Goal: Check status: Check status

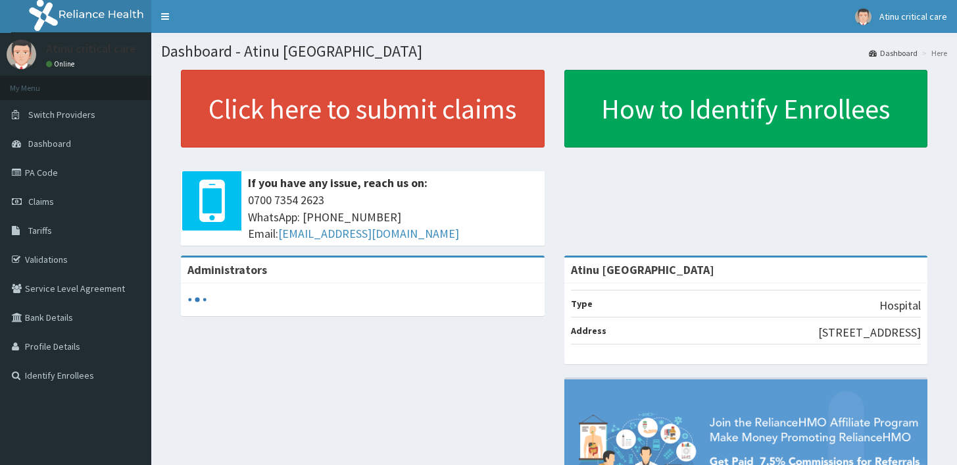
click at [51, 199] on span "Claims" at bounding box center [41, 201] width 26 height 12
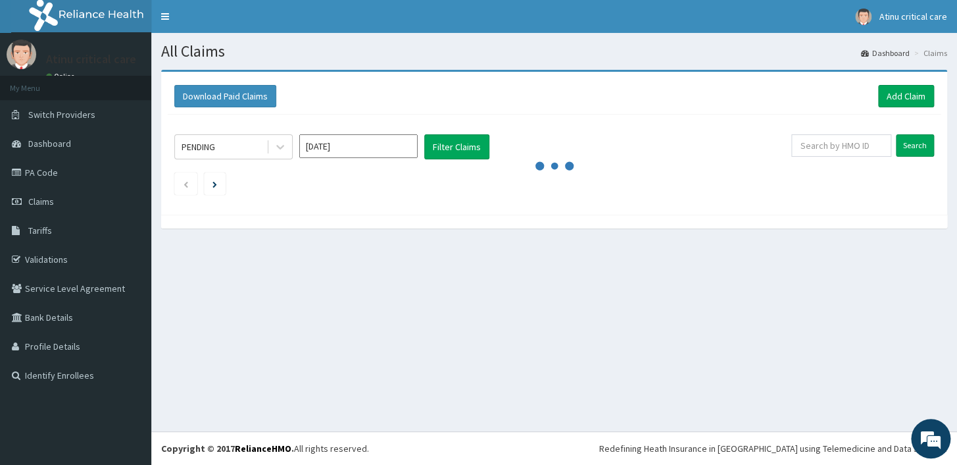
click at [352, 150] on input "[DATE]" at bounding box center [358, 146] width 118 height 24
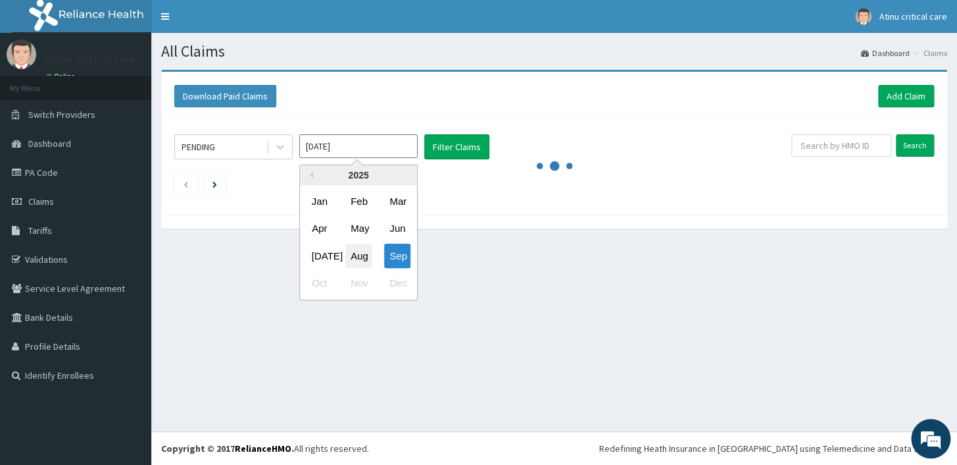
click at [365, 249] on div "Aug" at bounding box center [358, 255] width 26 height 24
type input "[DATE]"
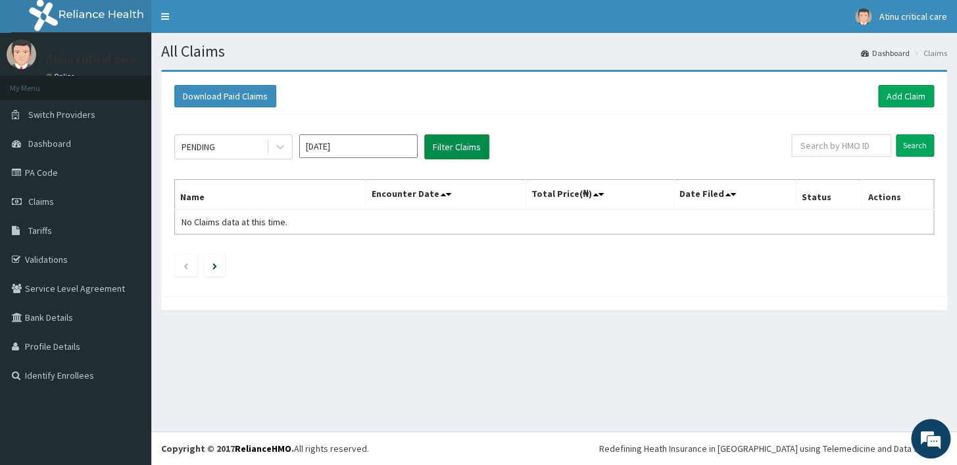
click at [456, 147] on button "Filter Claims" at bounding box center [456, 146] width 65 height 25
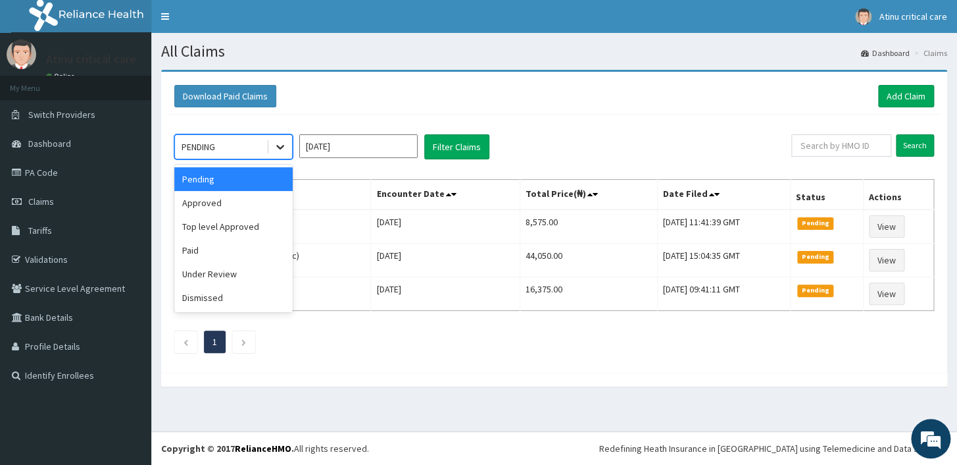
click at [270, 145] on div at bounding box center [280, 147] width 24 height 24
click at [233, 199] on div "Approved" at bounding box center [233, 203] width 118 height 24
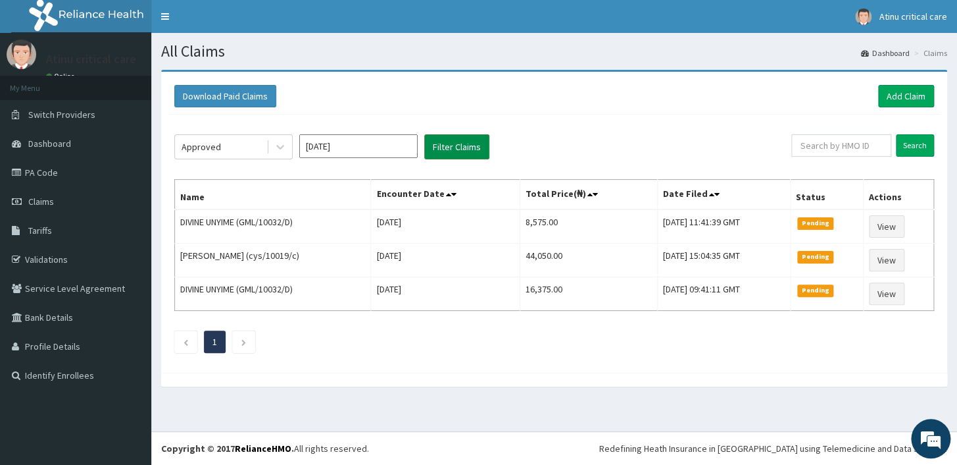
click at [459, 143] on button "Filter Claims" at bounding box center [456, 146] width 65 height 25
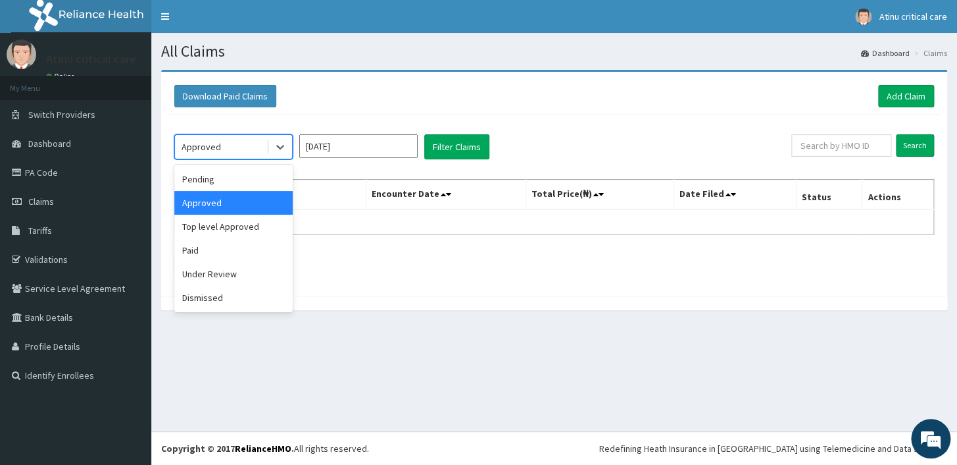
click at [248, 146] on div "Approved" at bounding box center [220, 146] width 91 height 21
click at [218, 199] on div "Approved" at bounding box center [233, 203] width 118 height 24
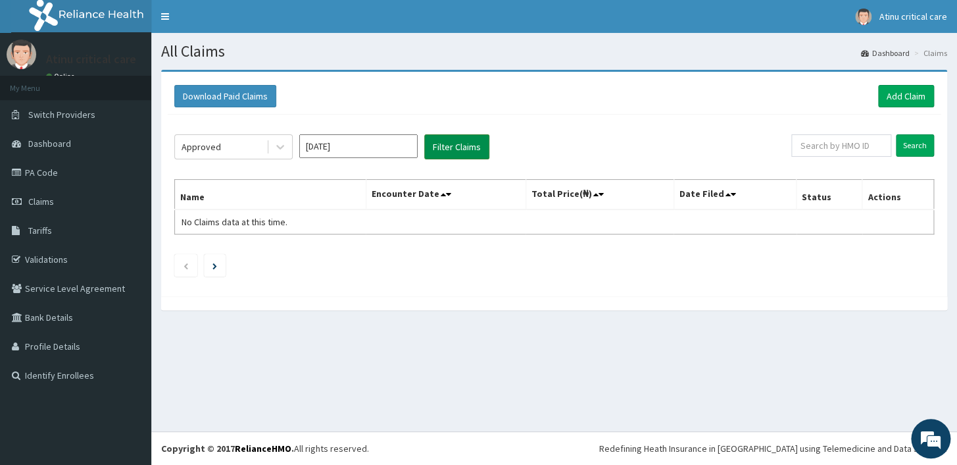
click at [461, 147] on button "Filter Claims" at bounding box center [456, 146] width 65 height 25
click at [454, 147] on button "Filter Claims" at bounding box center [456, 146] width 65 height 25
click at [422, 270] on ul at bounding box center [554, 265] width 760 height 22
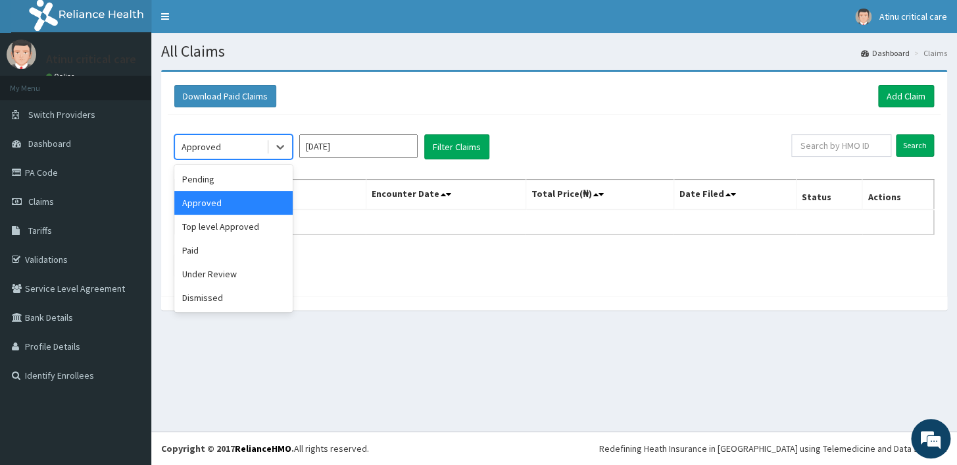
click at [231, 144] on div "Approved" at bounding box center [220, 146] width 91 height 21
click at [216, 270] on div "Under Review" at bounding box center [233, 274] width 118 height 24
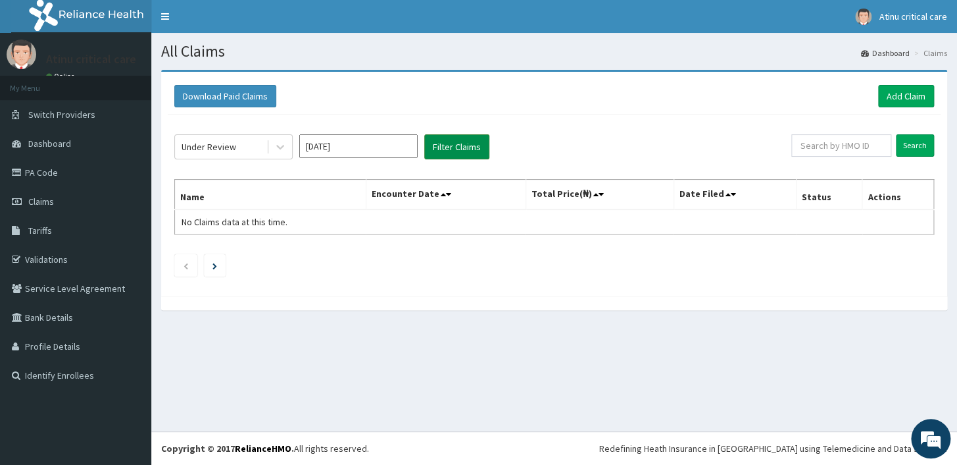
click at [463, 142] on button "Filter Claims" at bounding box center [456, 146] width 65 height 25
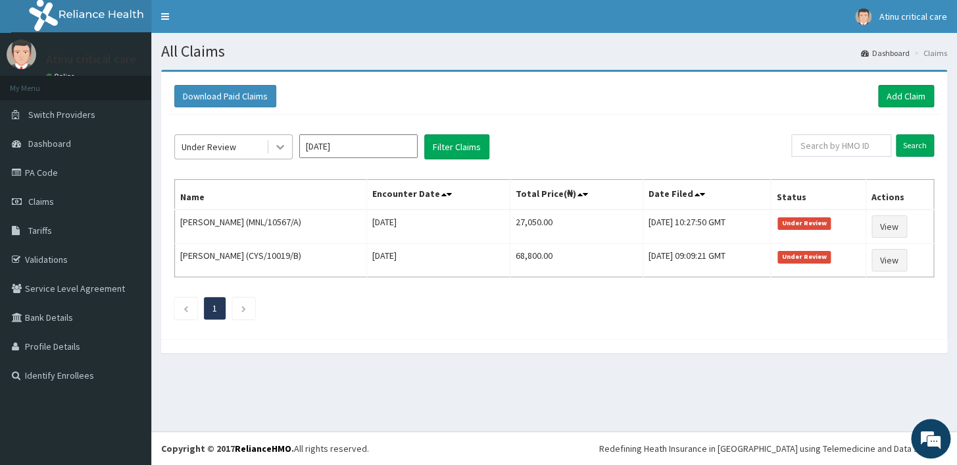
click at [286, 142] on icon at bounding box center [280, 146] width 13 height 13
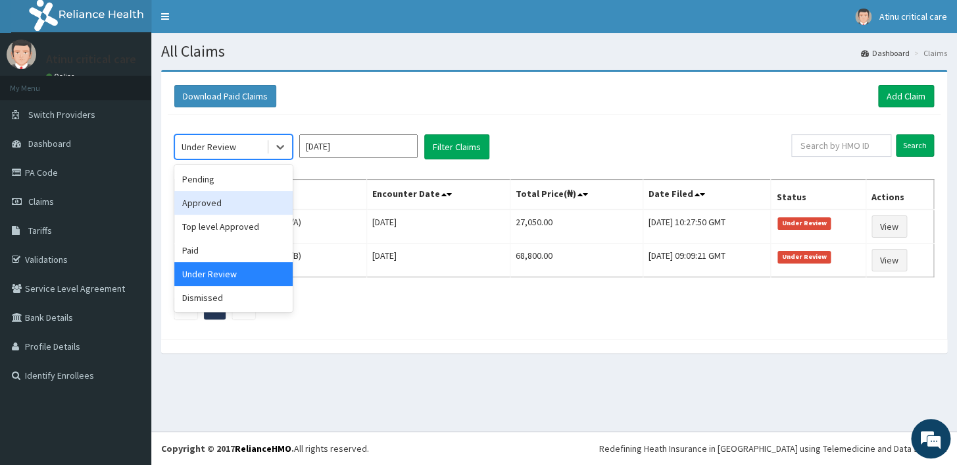
click at [231, 206] on div "Approved" at bounding box center [233, 203] width 118 height 24
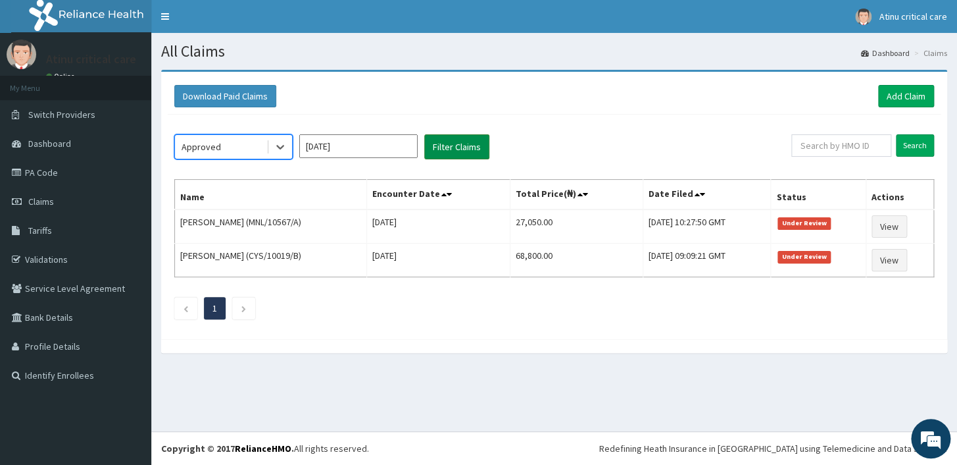
click at [441, 143] on button "Filter Claims" at bounding box center [456, 146] width 65 height 25
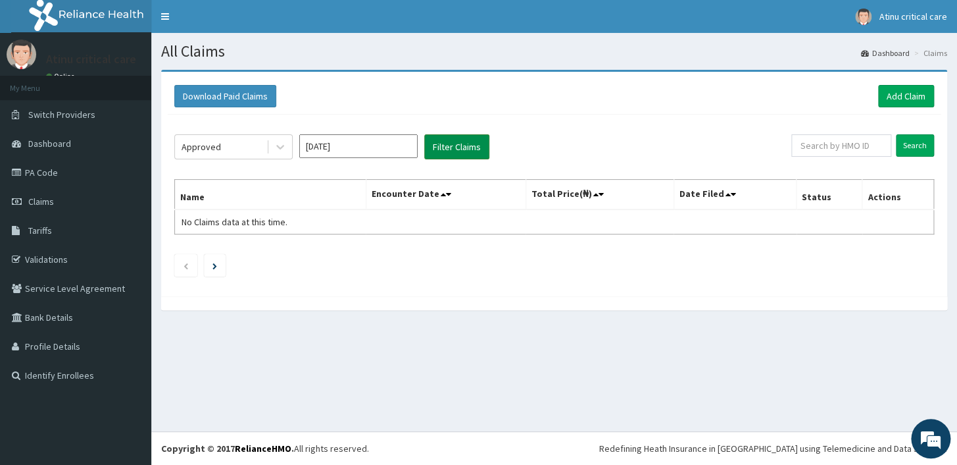
click at [441, 143] on button "Filter Claims" at bounding box center [456, 146] width 65 height 25
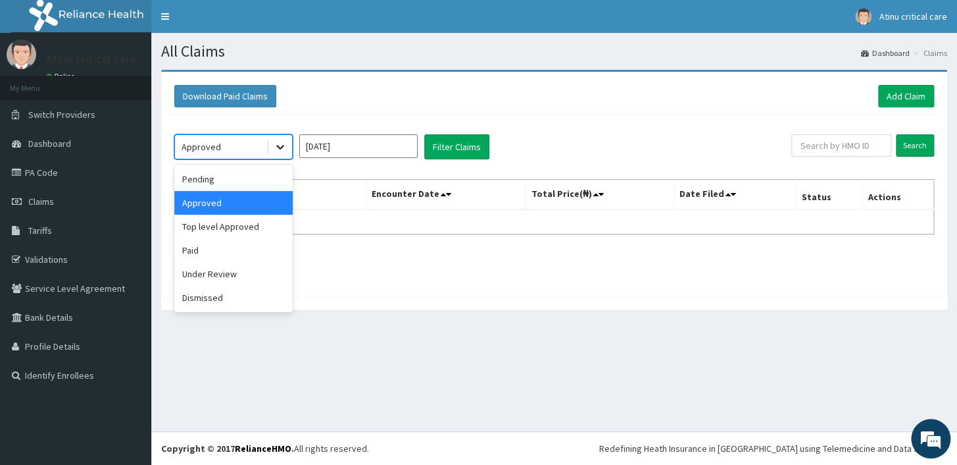
click at [282, 141] on icon at bounding box center [280, 146] width 13 height 13
click at [216, 247] on div "Paid" at bounding box center [233, 250] width 118 height 24
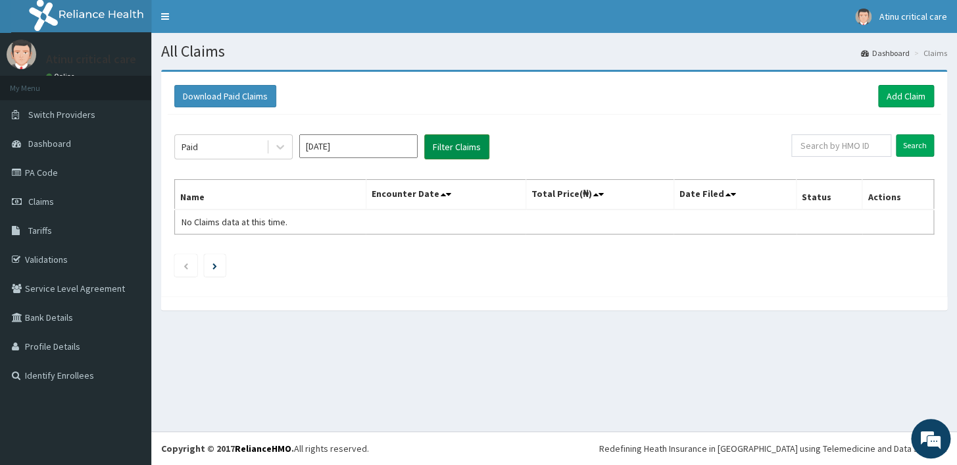
click at [478, 141] on button "Filter Claims" at bounding box center [456, 146] width 65 height 25
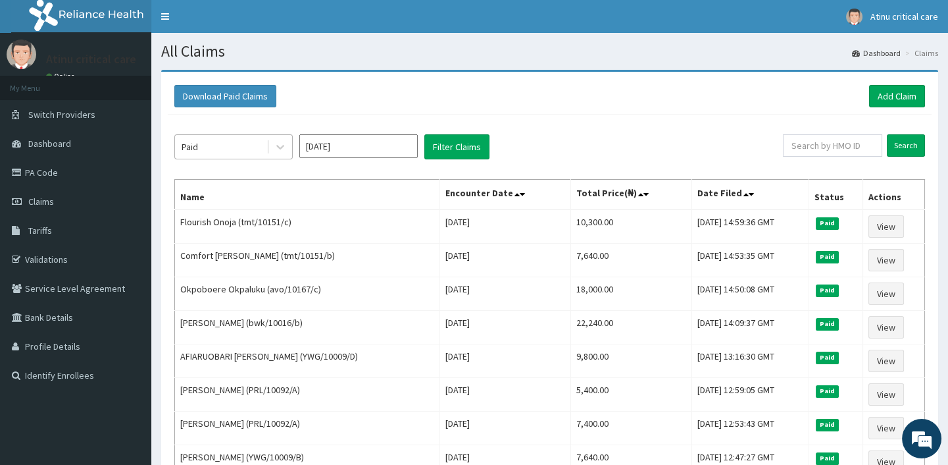
click at [249, 138] on div "Paid" at bounding box center [220, 146] width 91 height 21
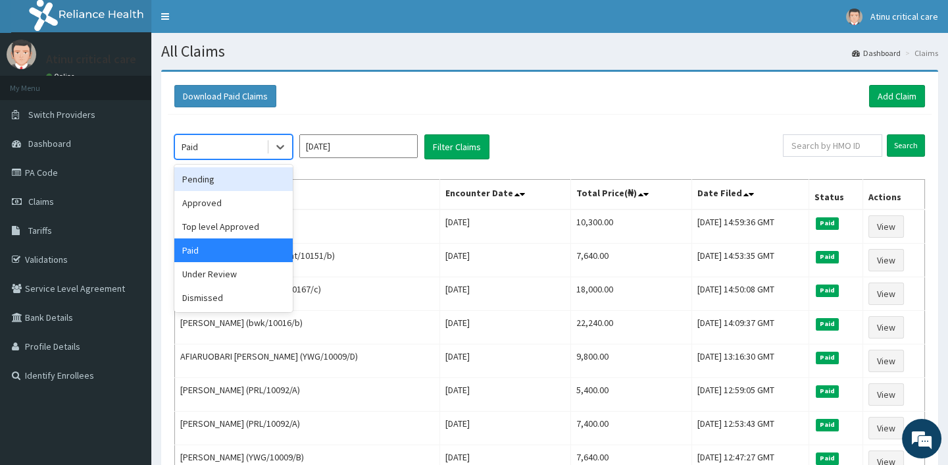
click at [237, 184] on div "Pending" at bounding box center [233, 179] width 118 height 24
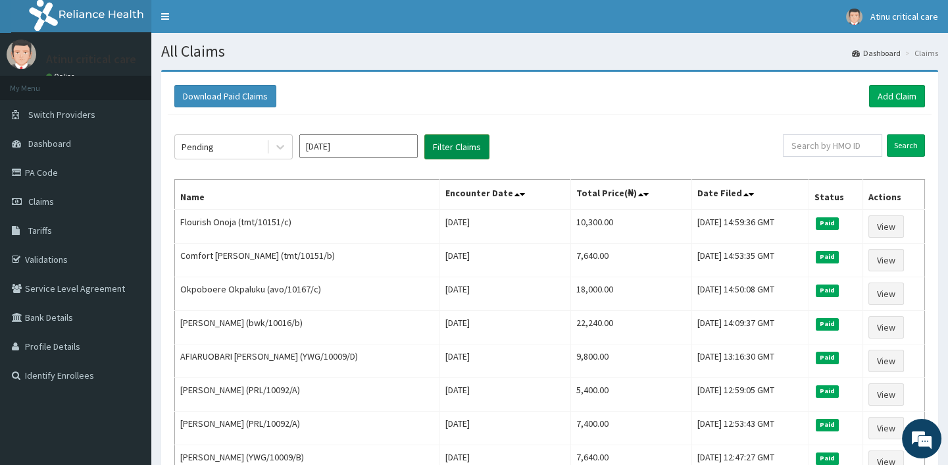
click at [437, 144] on button "Filter Claims" at bounding box center [456, 146] width 65 height 25
